Goal: Task Accomplishment & Management: Complete application form

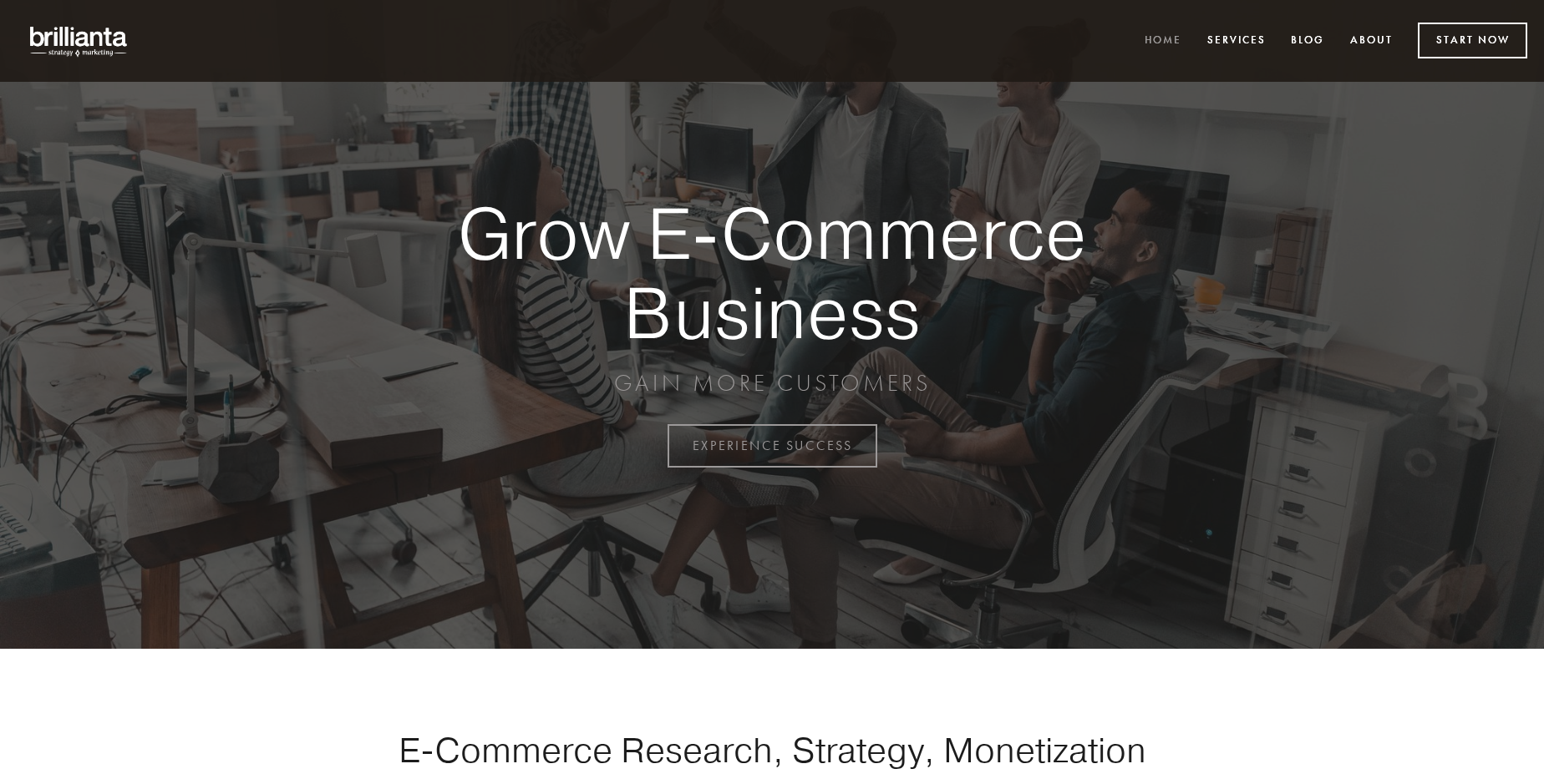
scroll to position [4377, 0]
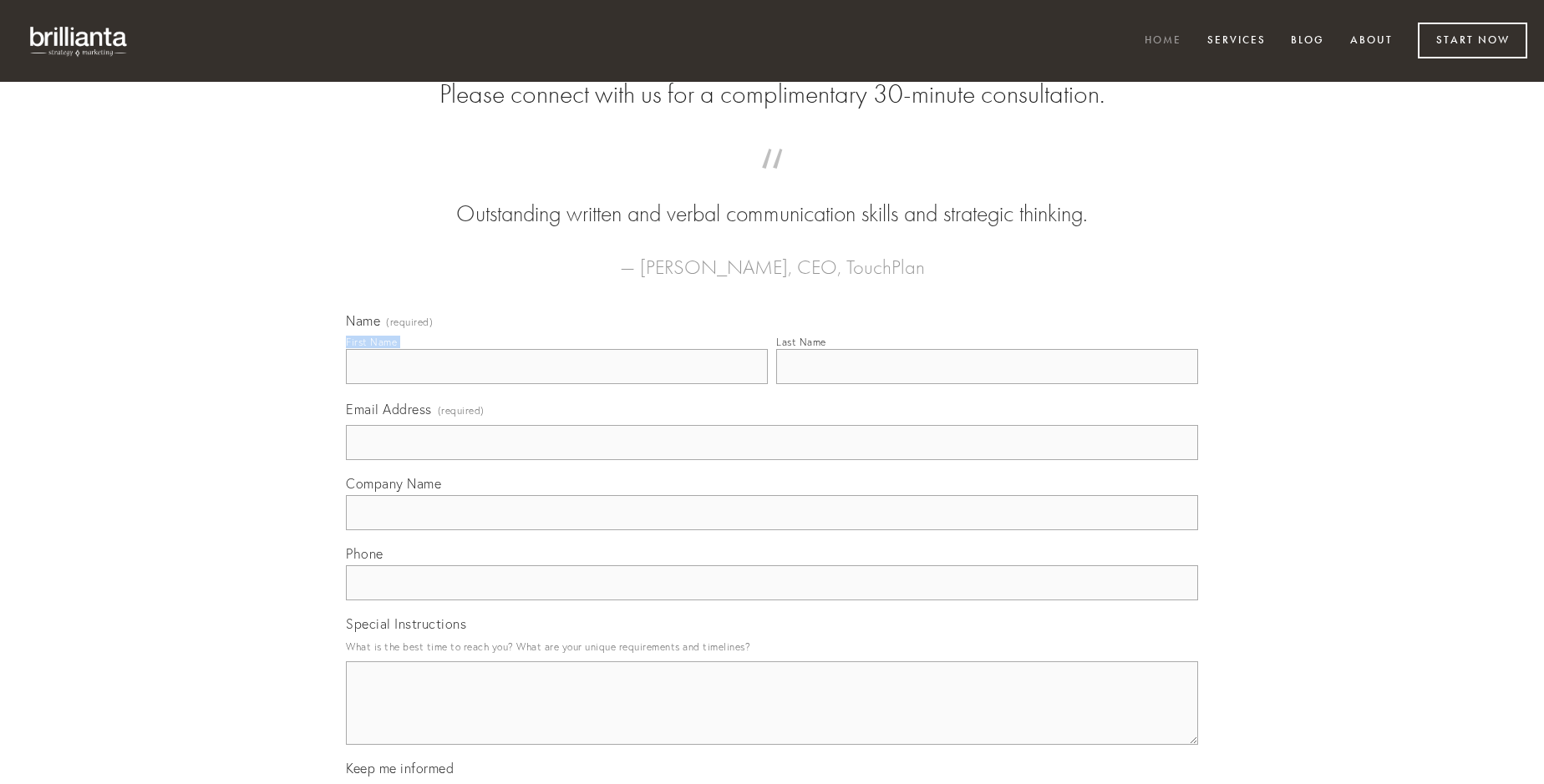
type input "[PERSON_NAME]"
click at [987, 384] on input "Last Name" at bounding box center [987, 367] width 421 height 35
type input "[PERSON_NAME]"
click at [772, 460] on input "Email Address (required)" at bounding box center [772, 443] width 852 height 35
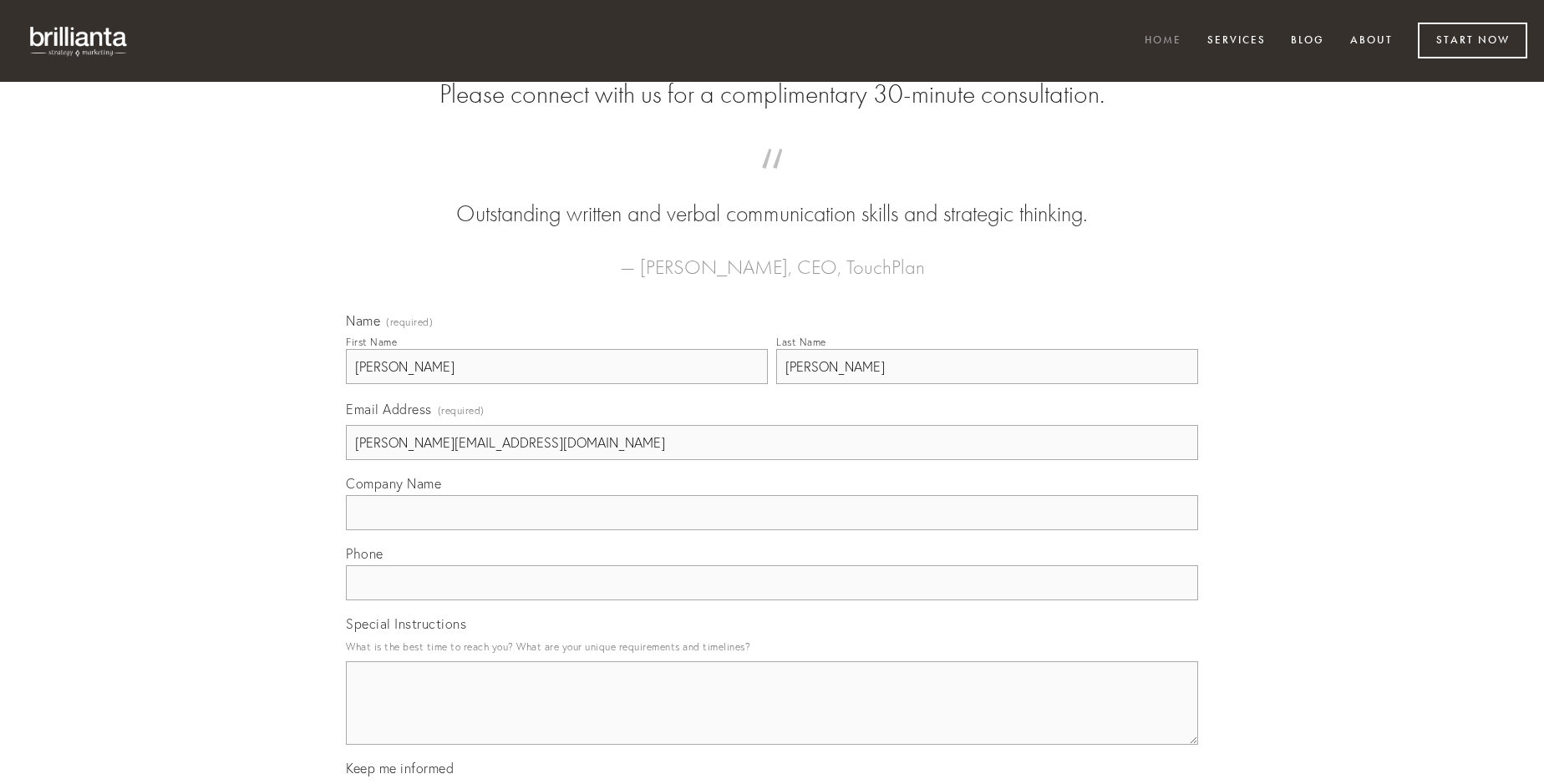
type input "[PERSON_NAME][EMAIL_ADDRESS][DOMAIN_NAME]"
click at [772, 530] on input "Company Name" at bounding box center [772, 513] width 852 height 35
type input "cunabula"
click at [772, 600] on input "text" at bounding box center [772, 583] width 852 height 35
click at [772, 719] on textarea "Special Instructions" at bounding box center [772, 703] width 852 height 83
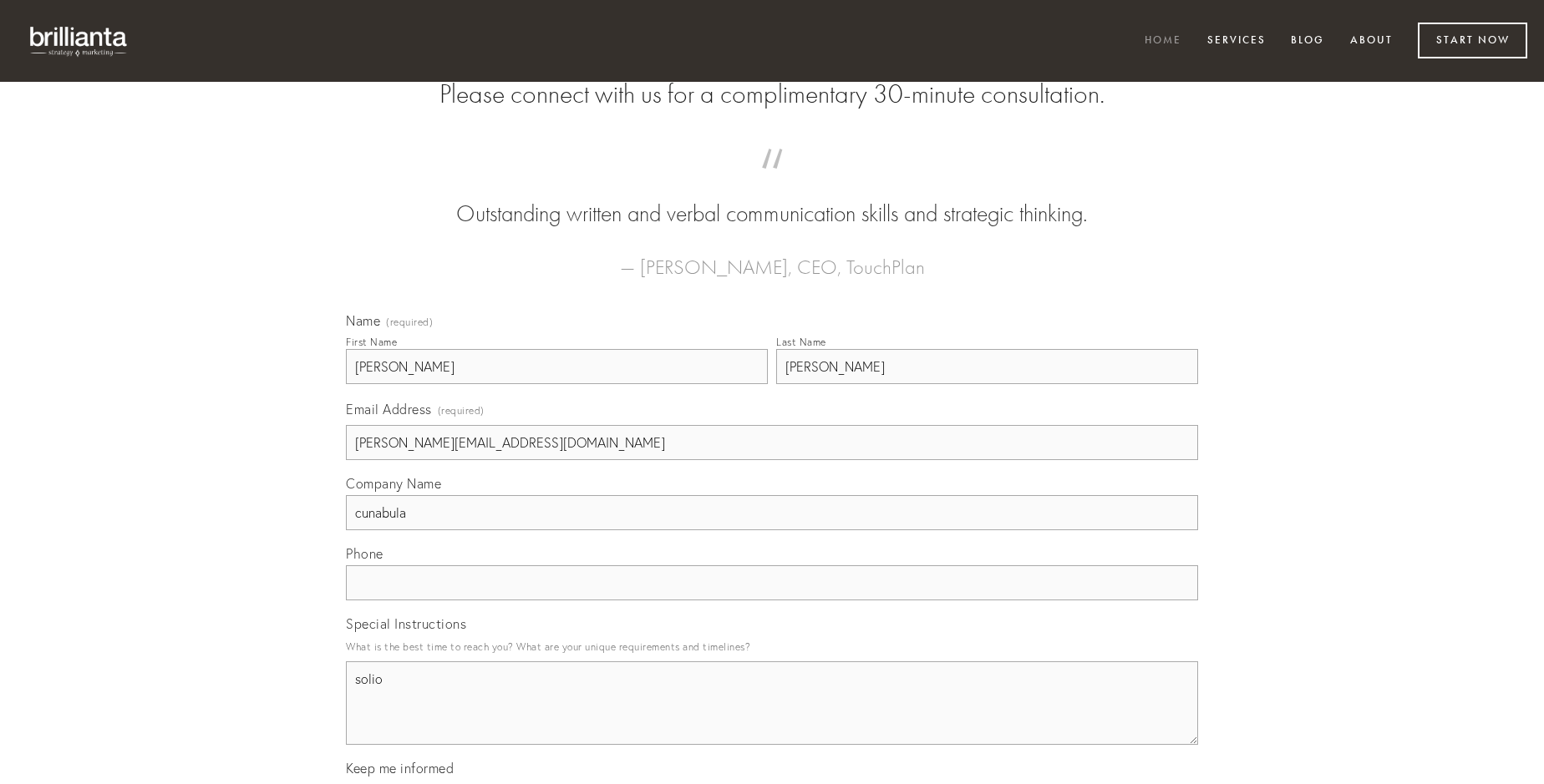
type textarea "solio"
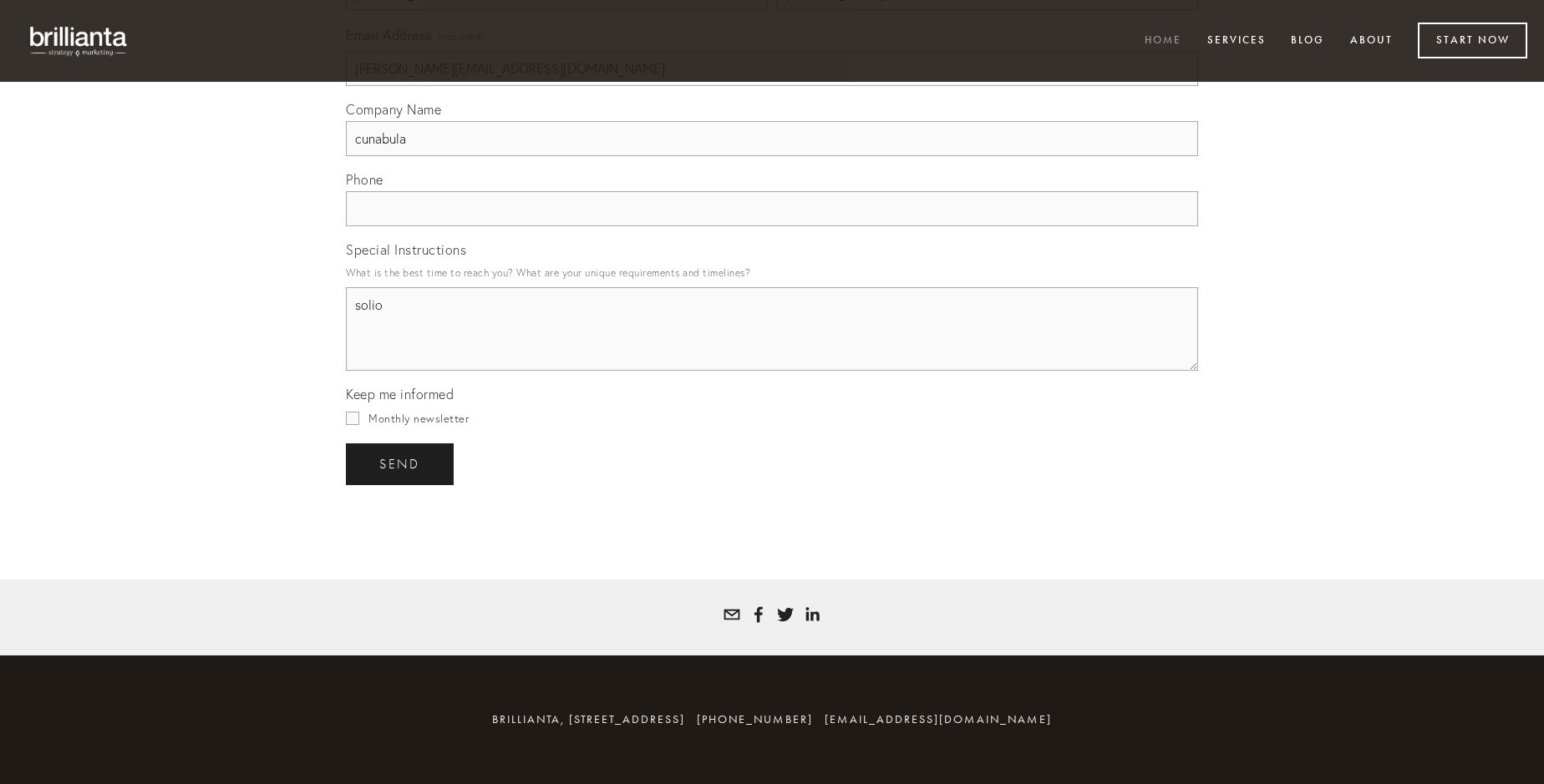
click at [401, 463] on span "send" at bounding box center [400, 463] width 41 height 15
